Goal: Task Accomplishment & Management: Manage account settings

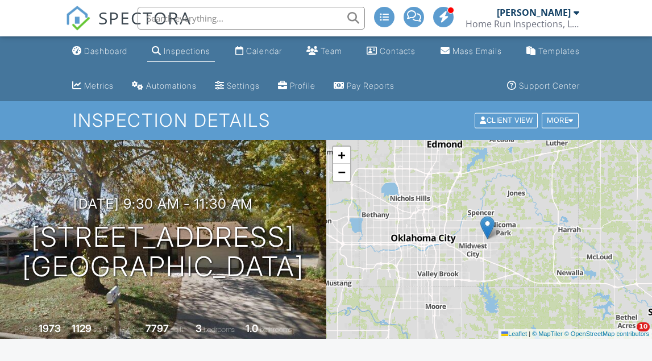
click at [261, 52] on div "Calendar" at bounding box center [264, 51] width 36 height 10
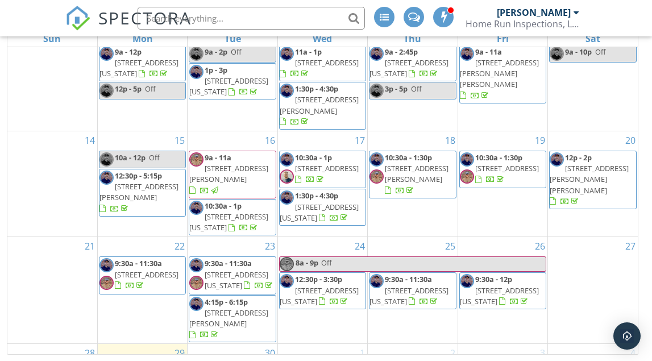
scroll to position [214, 0]
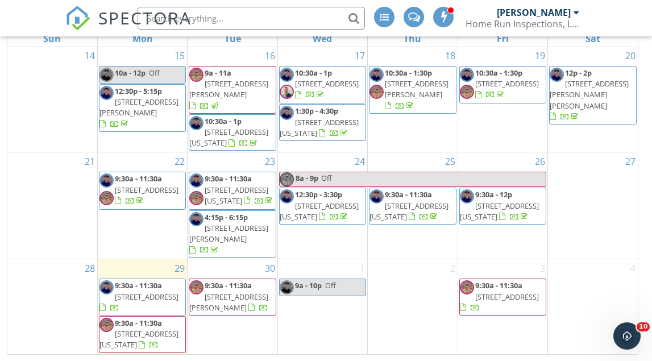
scroll to position [214, 0]
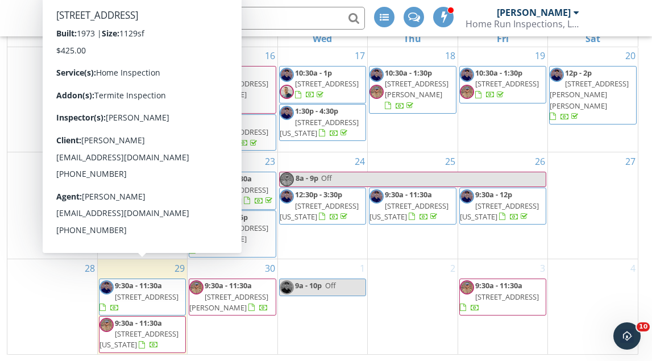
click at [150, 292] on span "421 Woodland Dr, Midwest City 73130" at bounding box center [147, 297] width 64 height 10
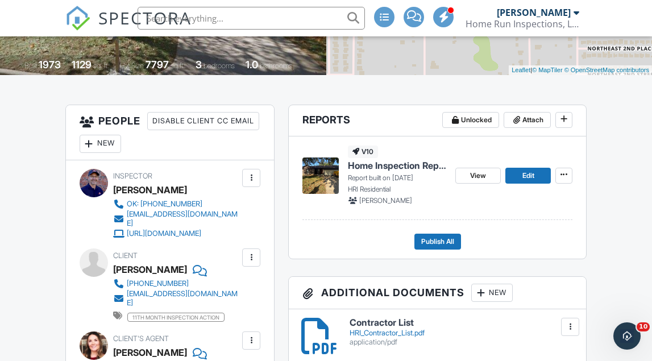
scroll to position [267, 0]
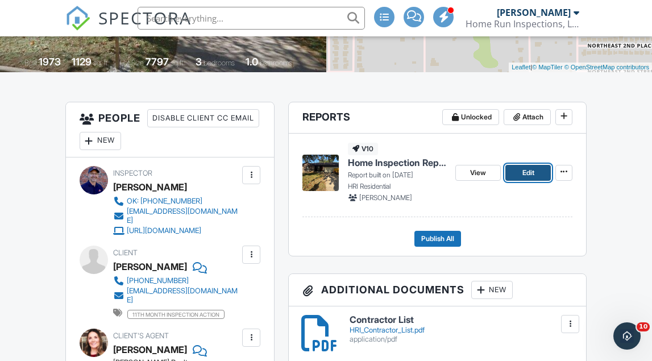
click at [519, 174] on link "Edit" at bounding box center [527, 173] width 45 height 16
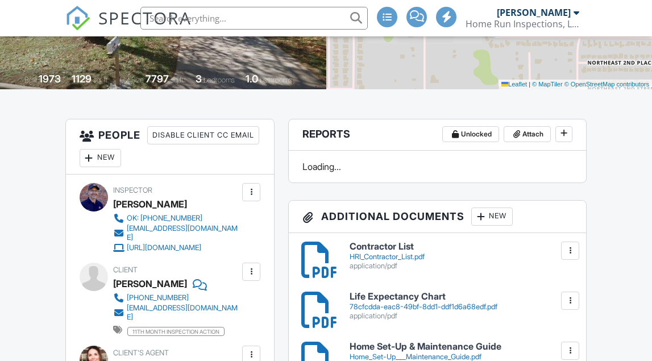
scroll to position [247, 0]
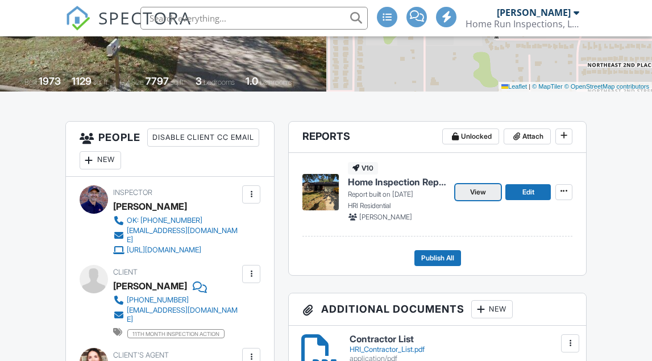
click at [479, 190] on span "View" at bounding box center [478, 191] width 16 height 11
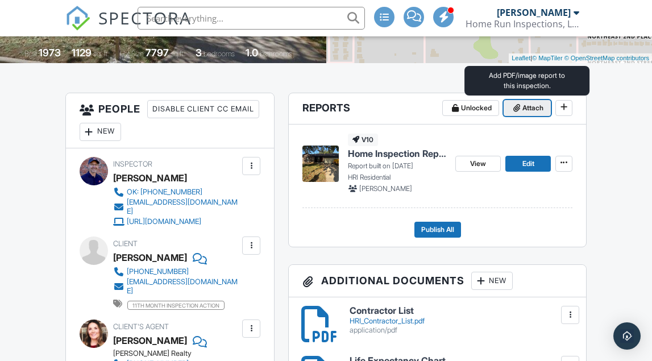
click at [525, 107] on span "Attach" at bounding box center [532, 107] width 21 height 11
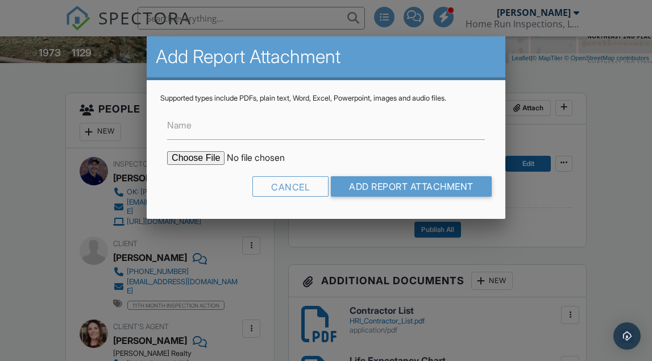
click at [213, 157] on input "file" at bounding box center [263, 158] width 193 height 14
type input "C:\fakepath\[STREET_ADDRESS]pdf"
click at [205, 131] on input "Name" at bounding box center [326, 126] width 318 height 28
type input "Termite Inspection Report"
click at [389, 198] on div "Cancel Add Report Attachment" at bounding box center [325, 190] width 331 height 29
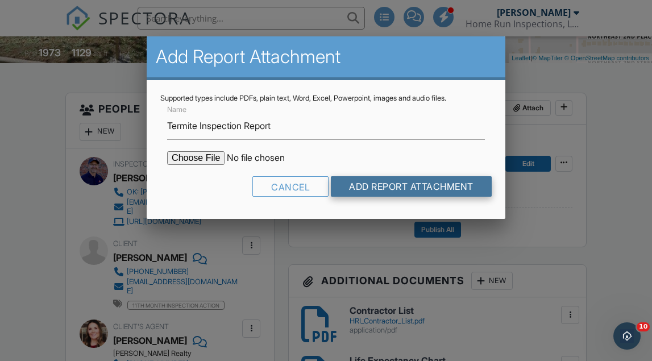
click at [408, 196] on input "Add Report Attachment" at bounding box center [411, 186] width 161 height 20
